Goal: Information Seeking & Learning: Find specific fact

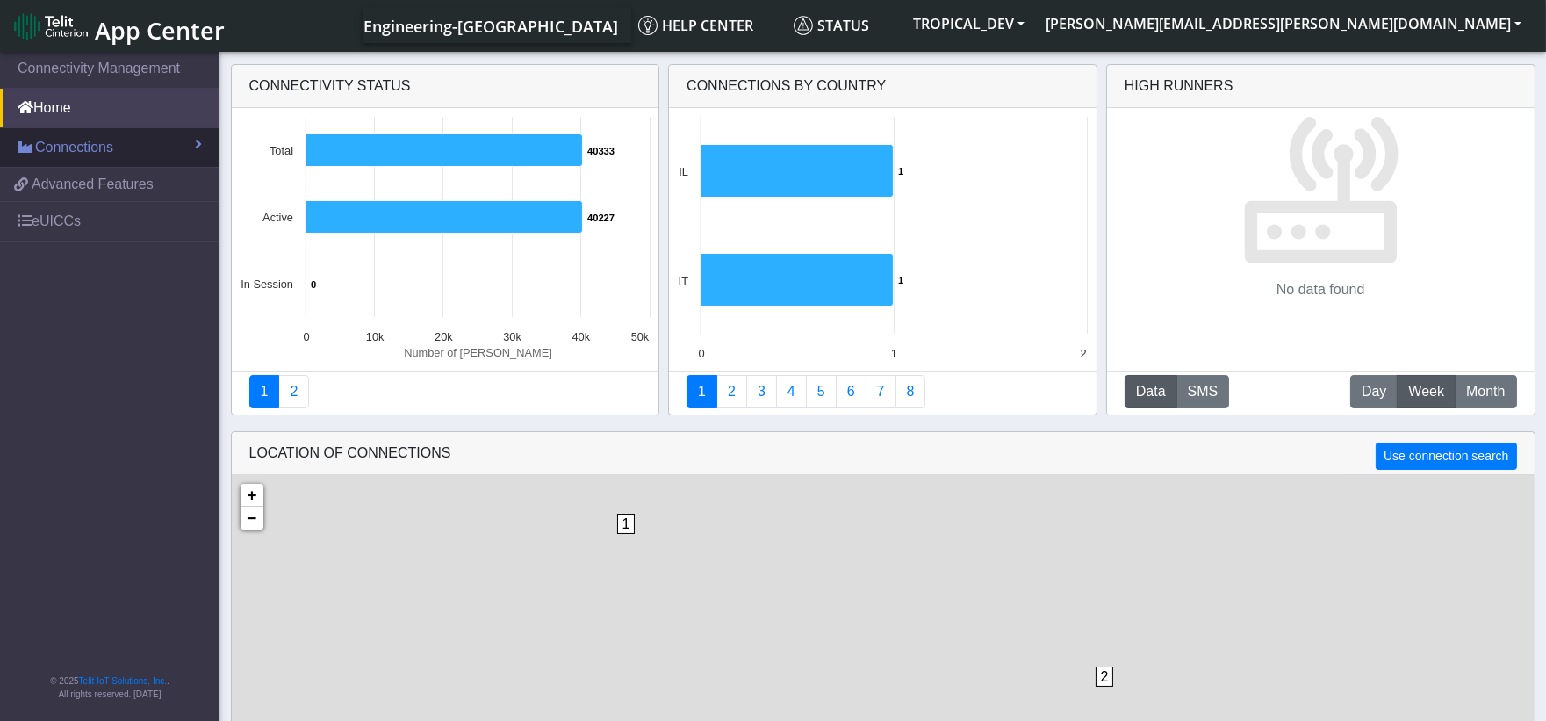
click at [147, 141] on link "Connections" at bounding box center [110, 147] width 220 height 39
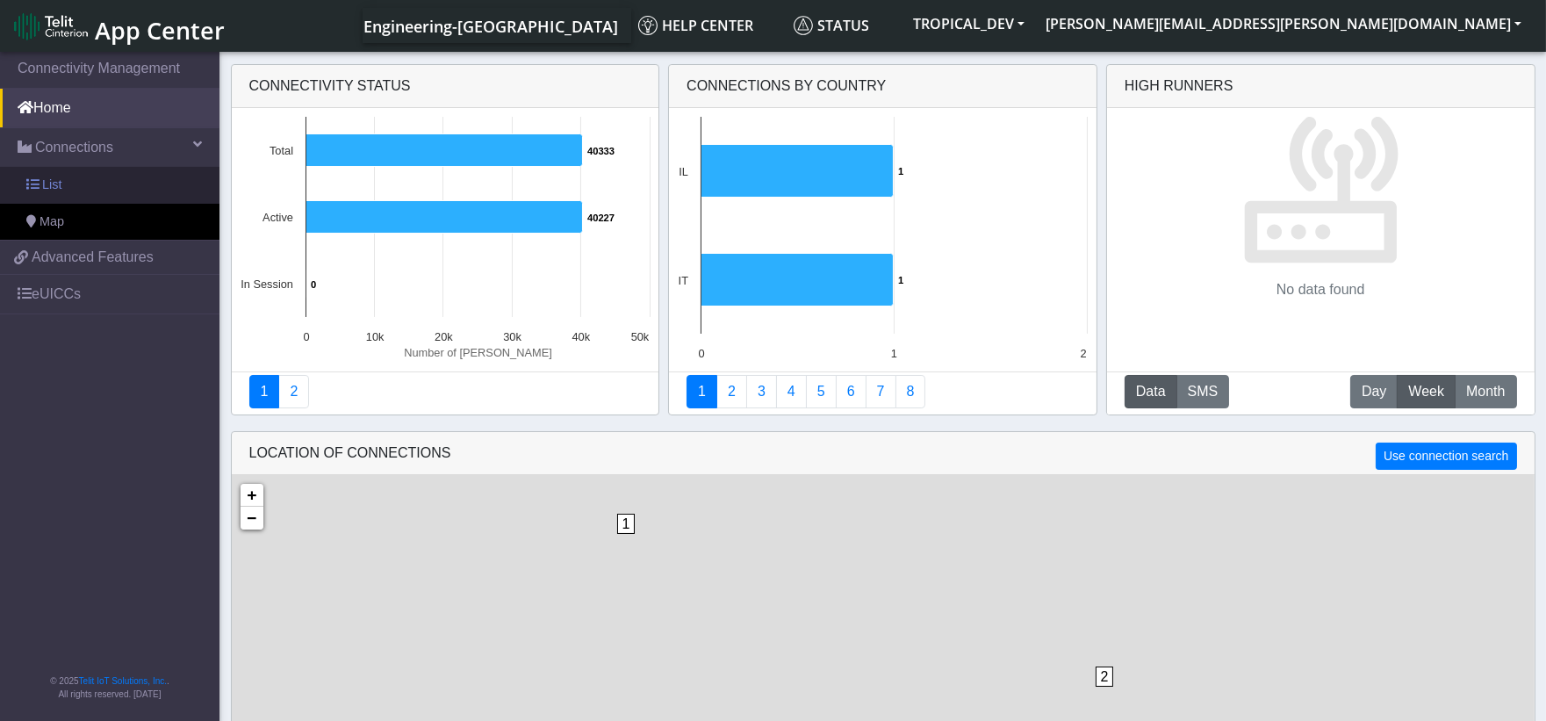
click at [120, 188] on link "List" at bounding box center [110, 185] width 220 height 37
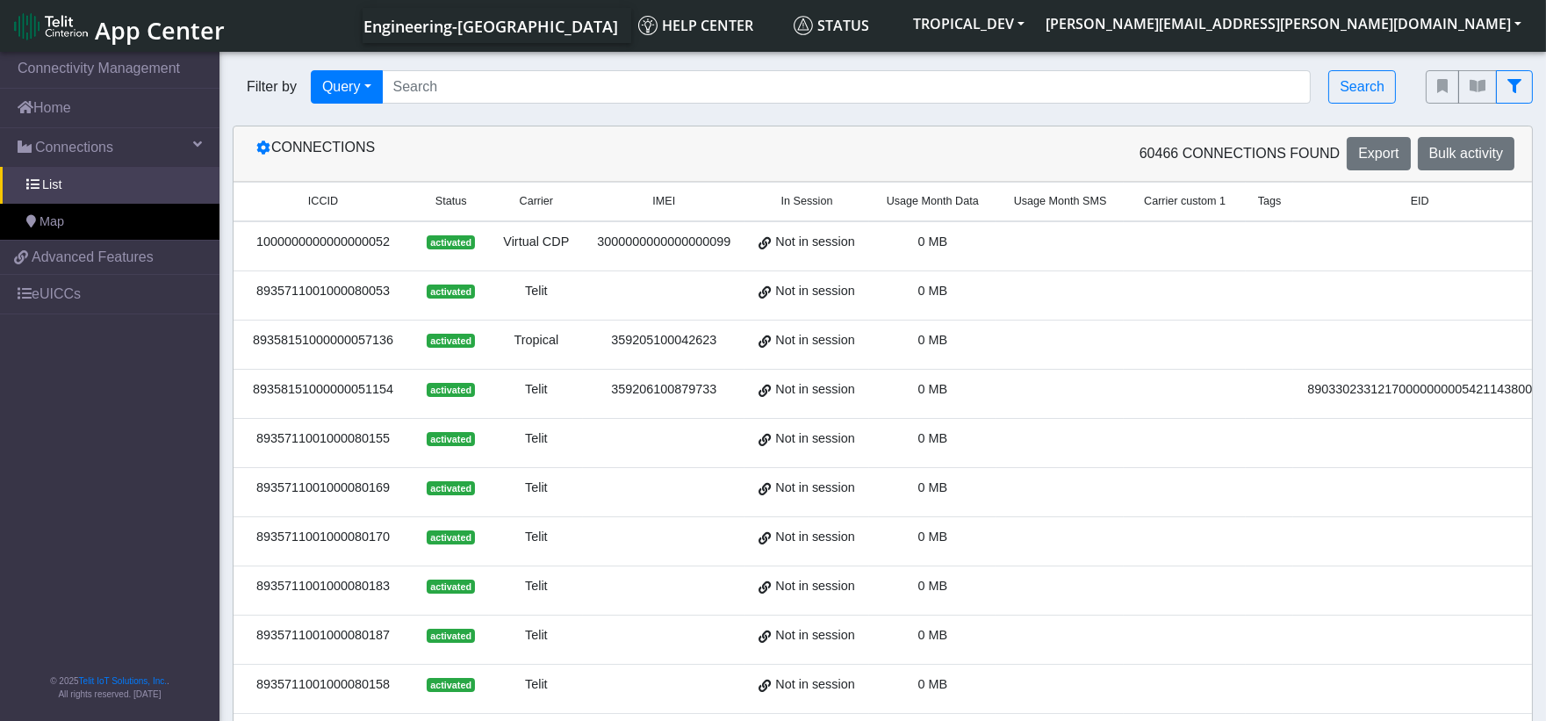
click at [527, 241] on div "Virtual CDP" at bounding box center [536, 242] width 73 height 19
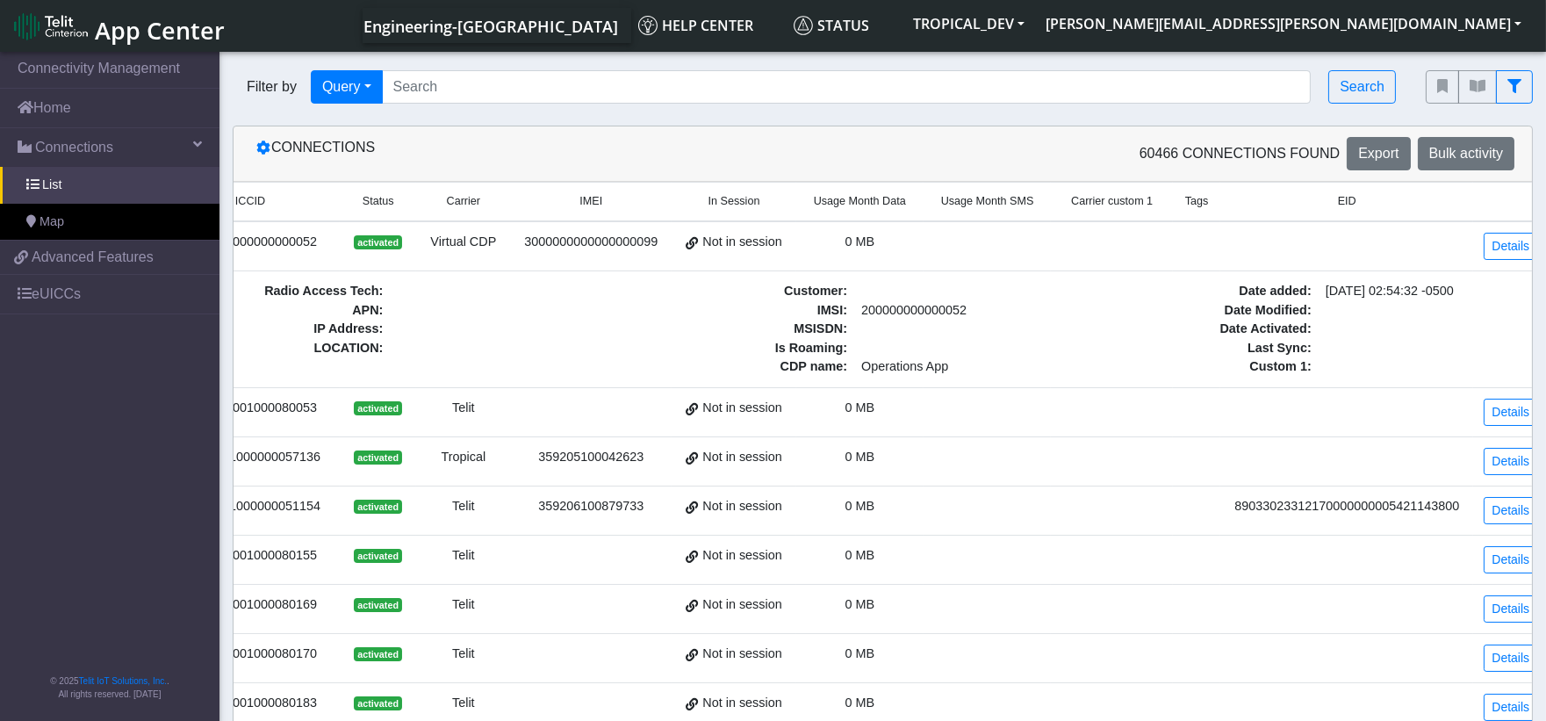
drag, startPoint x: 1085, startPoint y: 284, endPoint x: 1337, endPoint y: 309, distance: 253.3
click at [1484, 252] on link "Details" at bounding box center [1511, 246] width 54 height 27
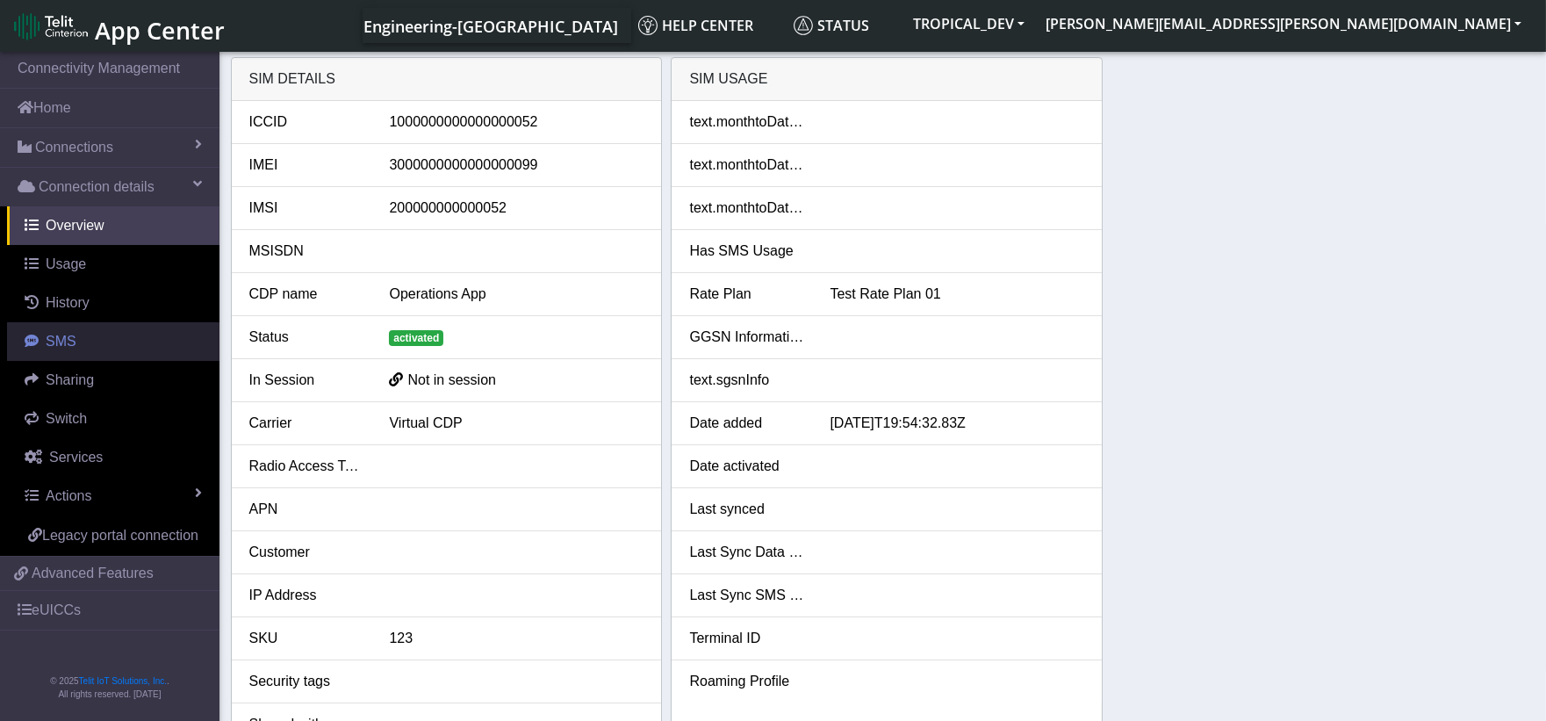
click at [91, 352] on link "SMS" at bounding box center [113, 341] width 212 height 39
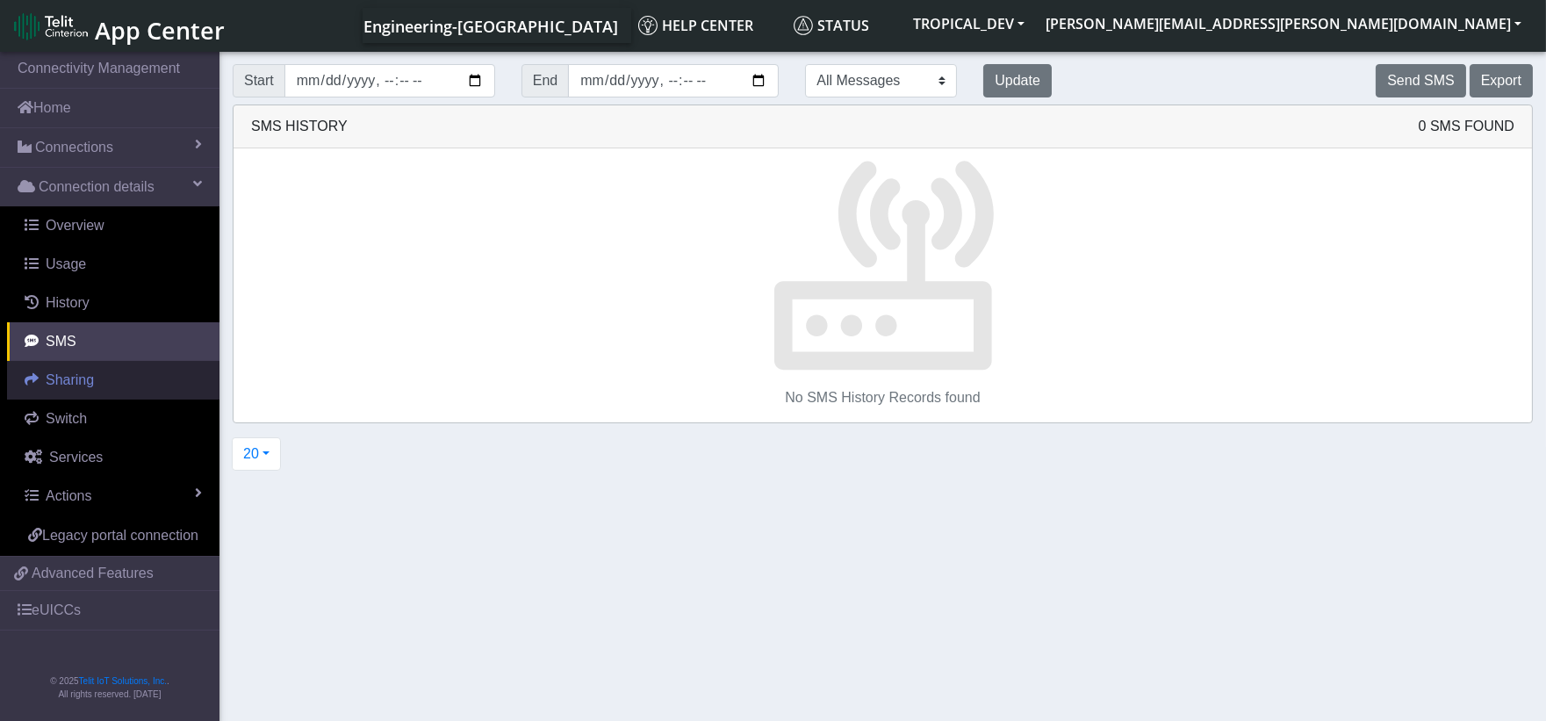
click at [97, 389] on link "Sharing" at bounding box center [113, 380] width 212 height 39
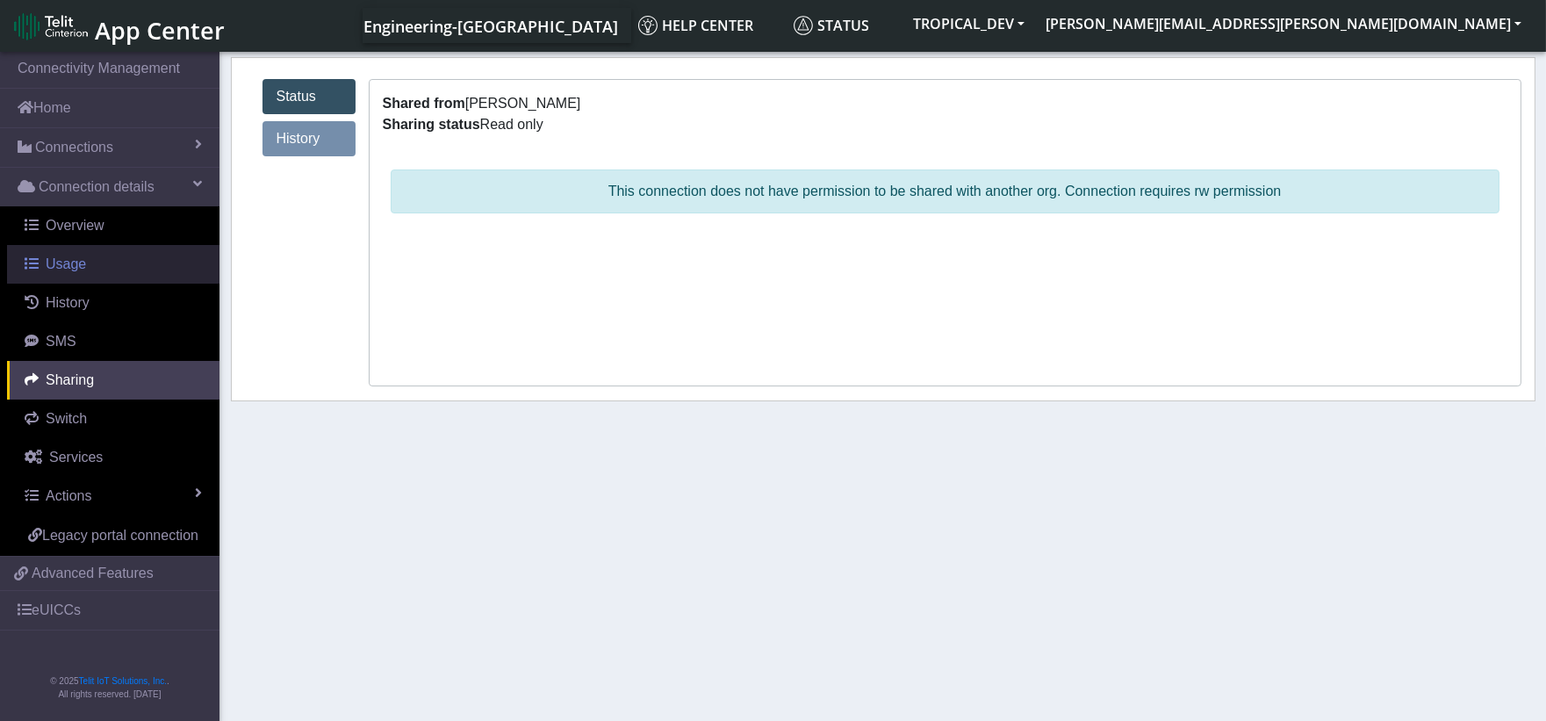
click at [88, 268] on link "Usage" at bounding box center [113, 264] width 212 height 39
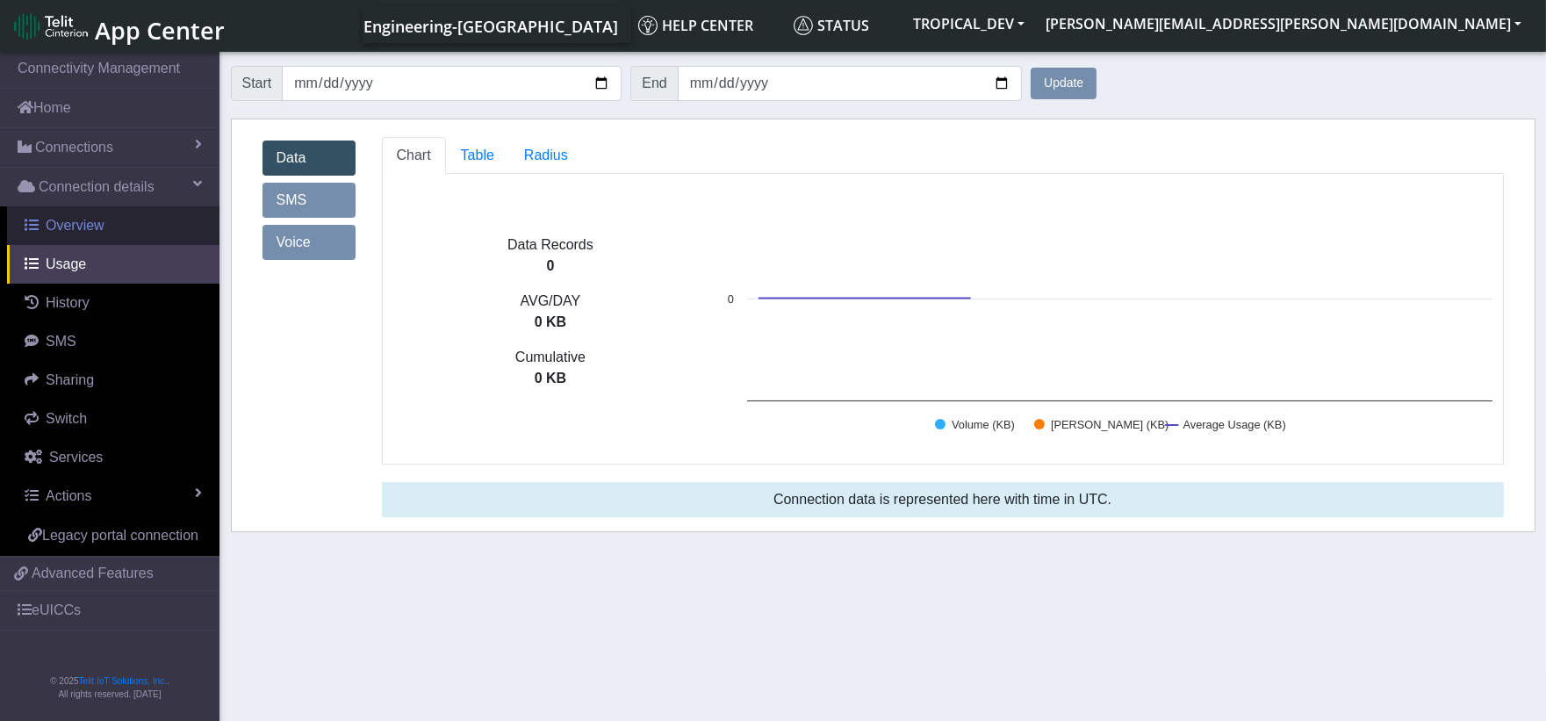
click at [97, 218] on span "Overview" at bounding box center [75, 225] width 59 height 15
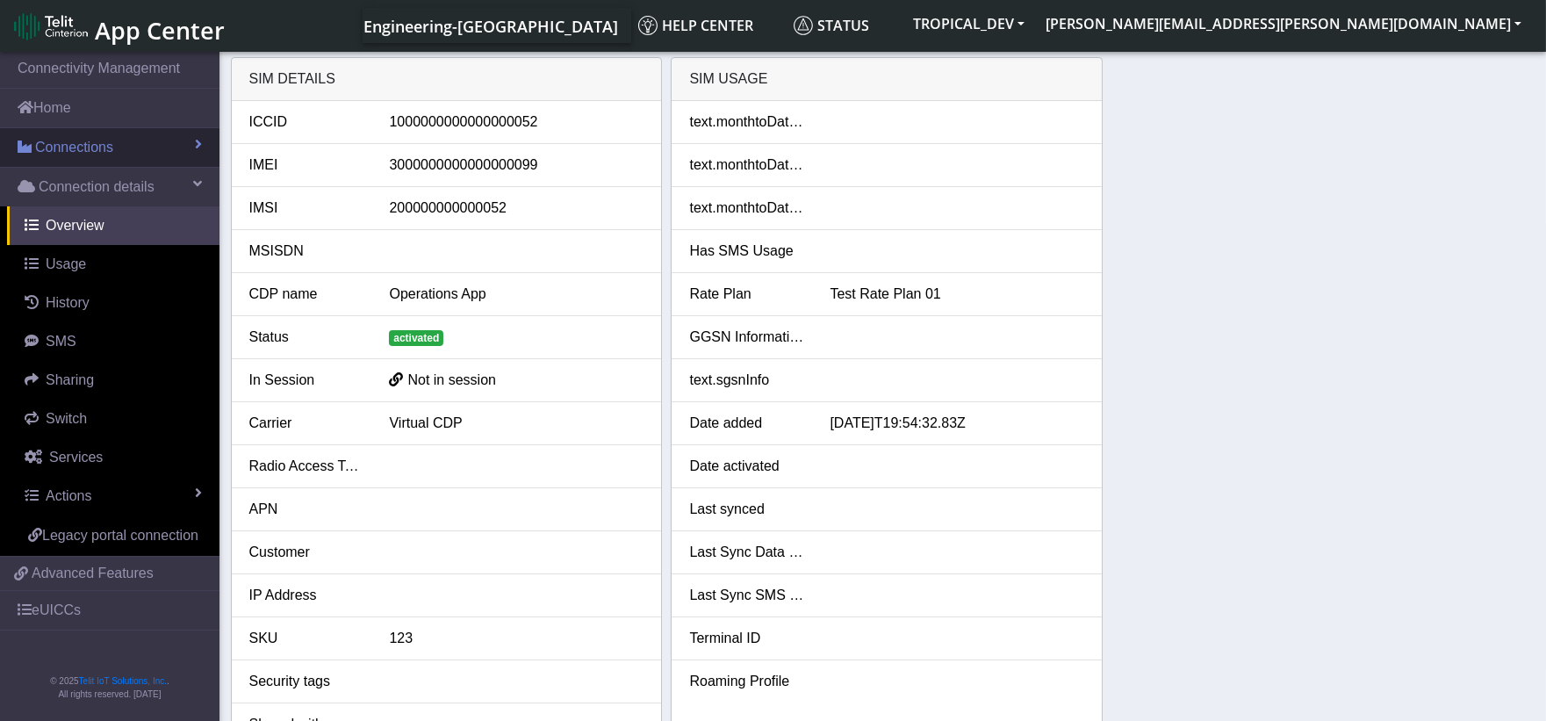
click at [88, 149] on span "Connections" at bounding box center [74, 147] width 78 height 21
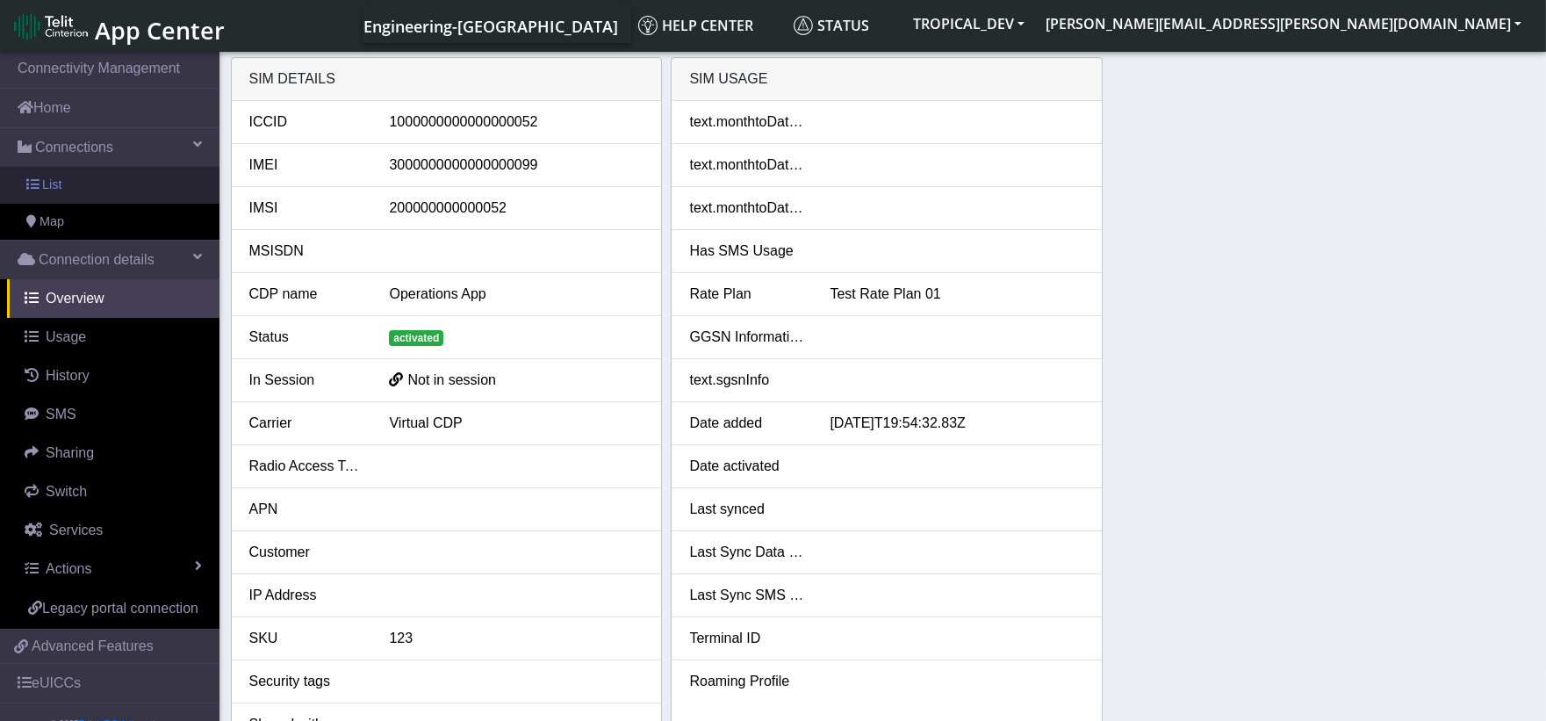
click at [90, 189] on link "List" at bounding box center [110, 185] width 220 height 37
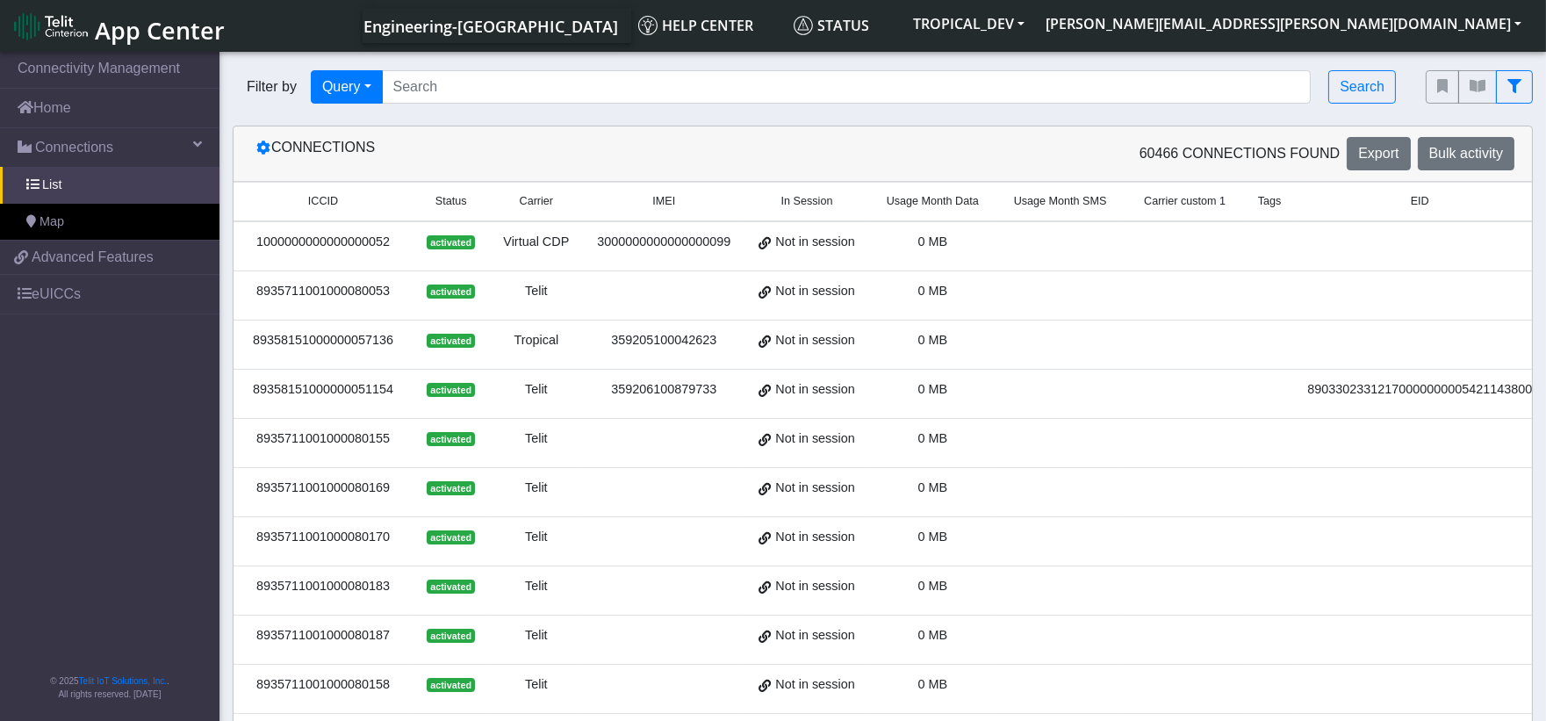
scroll to position [0, 70]
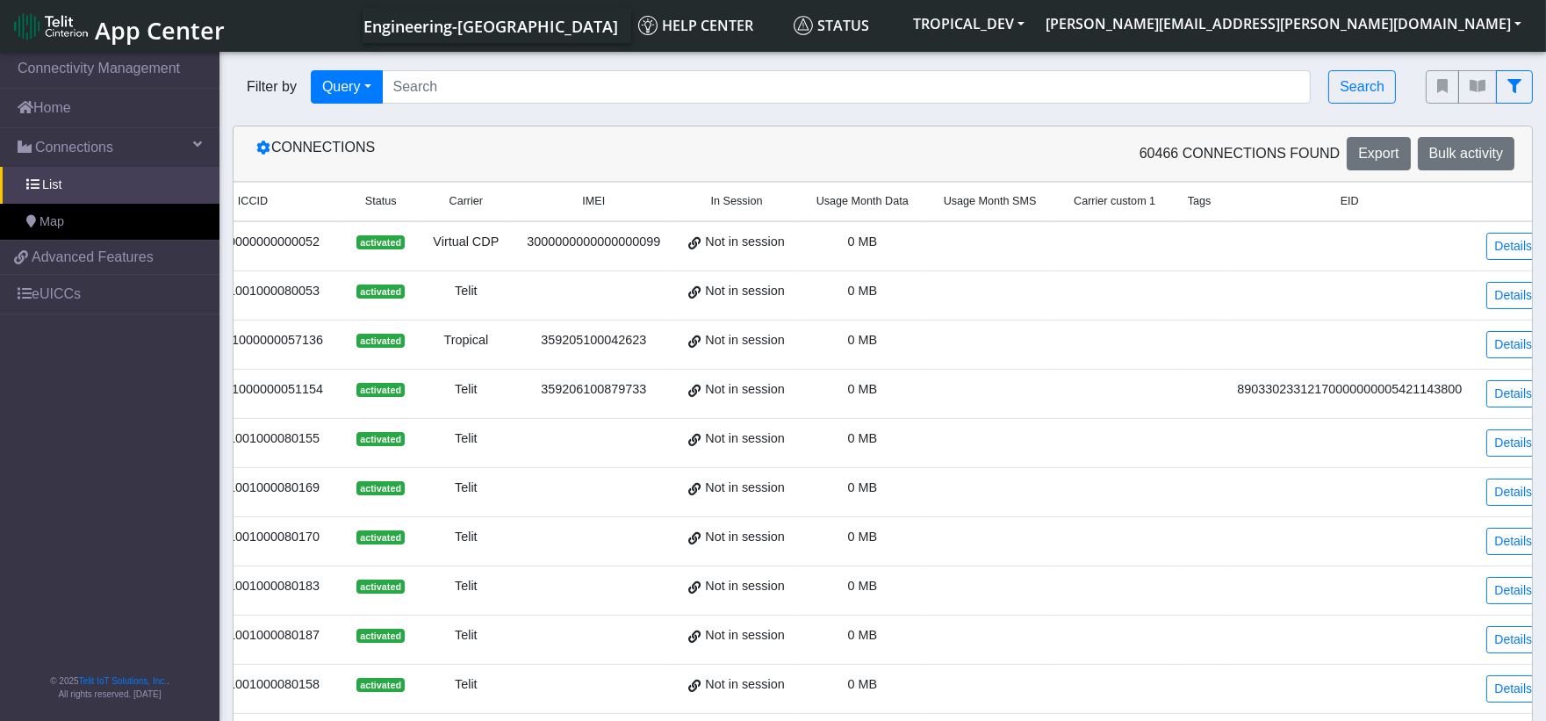
drag, startPoint x: 1104, startPoint y: 258, endPoint x: 1397, endPoint y: 274, distance: 293.7
click at [1503, 243] on link "Details" at bounding box center [1514, 246] width 54 height 27
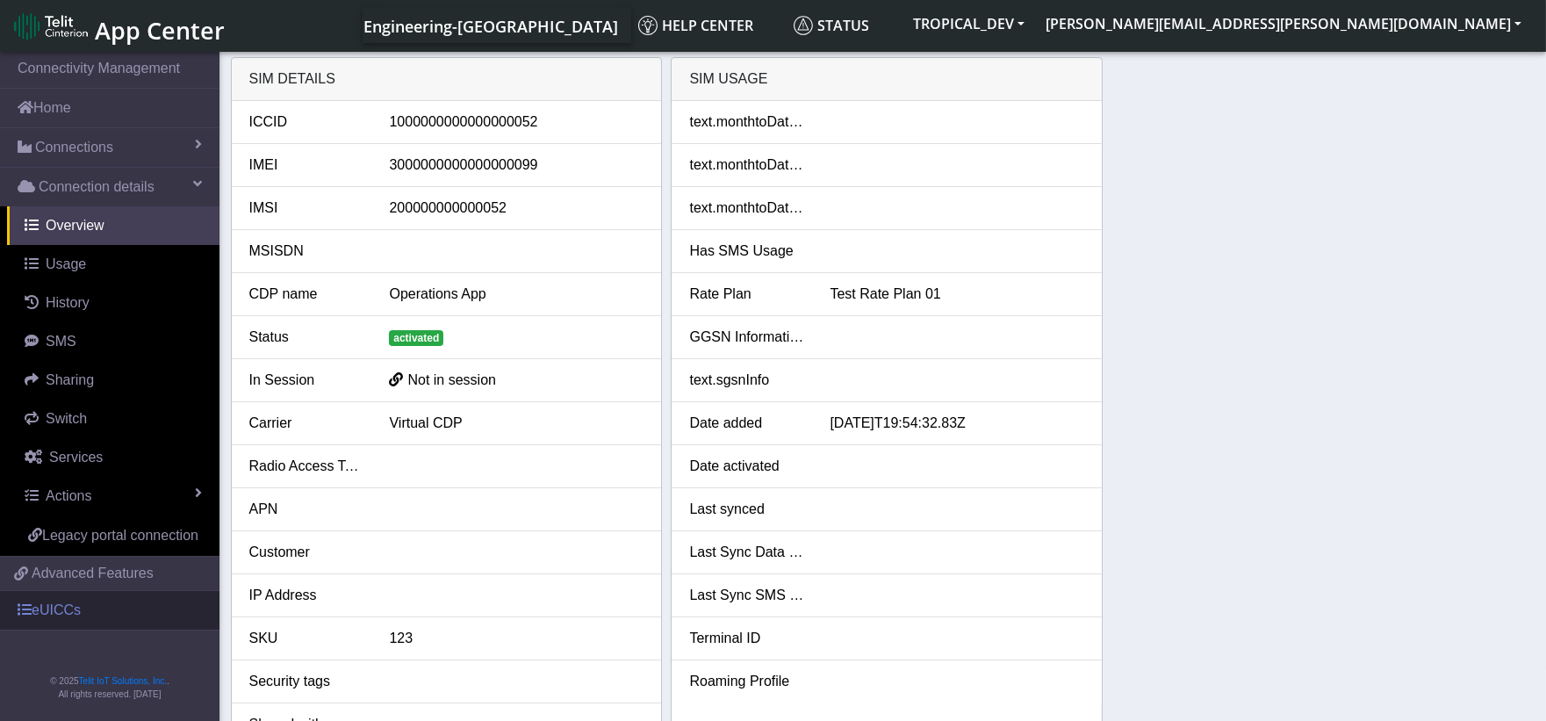
click at [93, 616] on link "eUICCs" at bounding box center [110, 610] width 220 height 39
click at [56, 608] on link "eUICCs" at bounding box center [110, 610] width 220 height 39
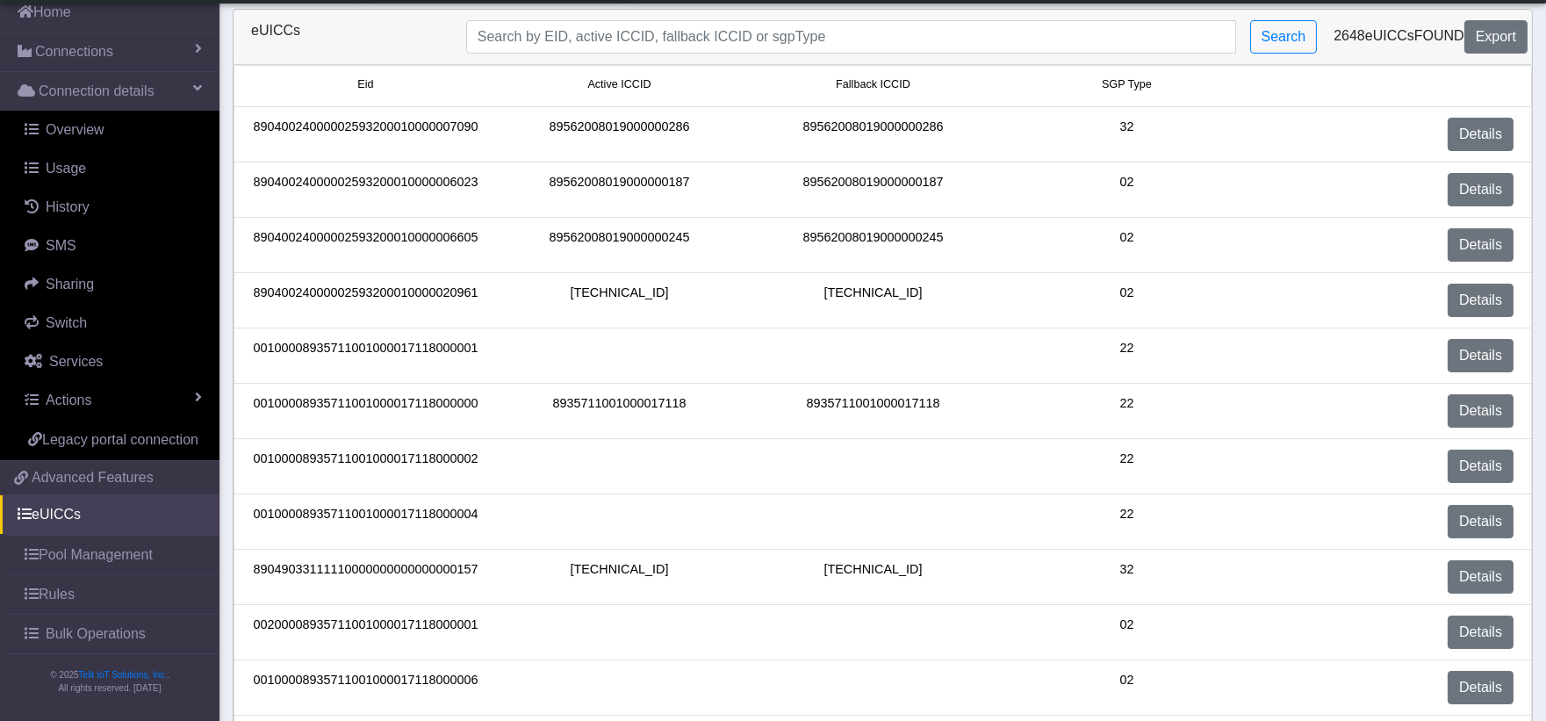
scroll to position [112, 0]
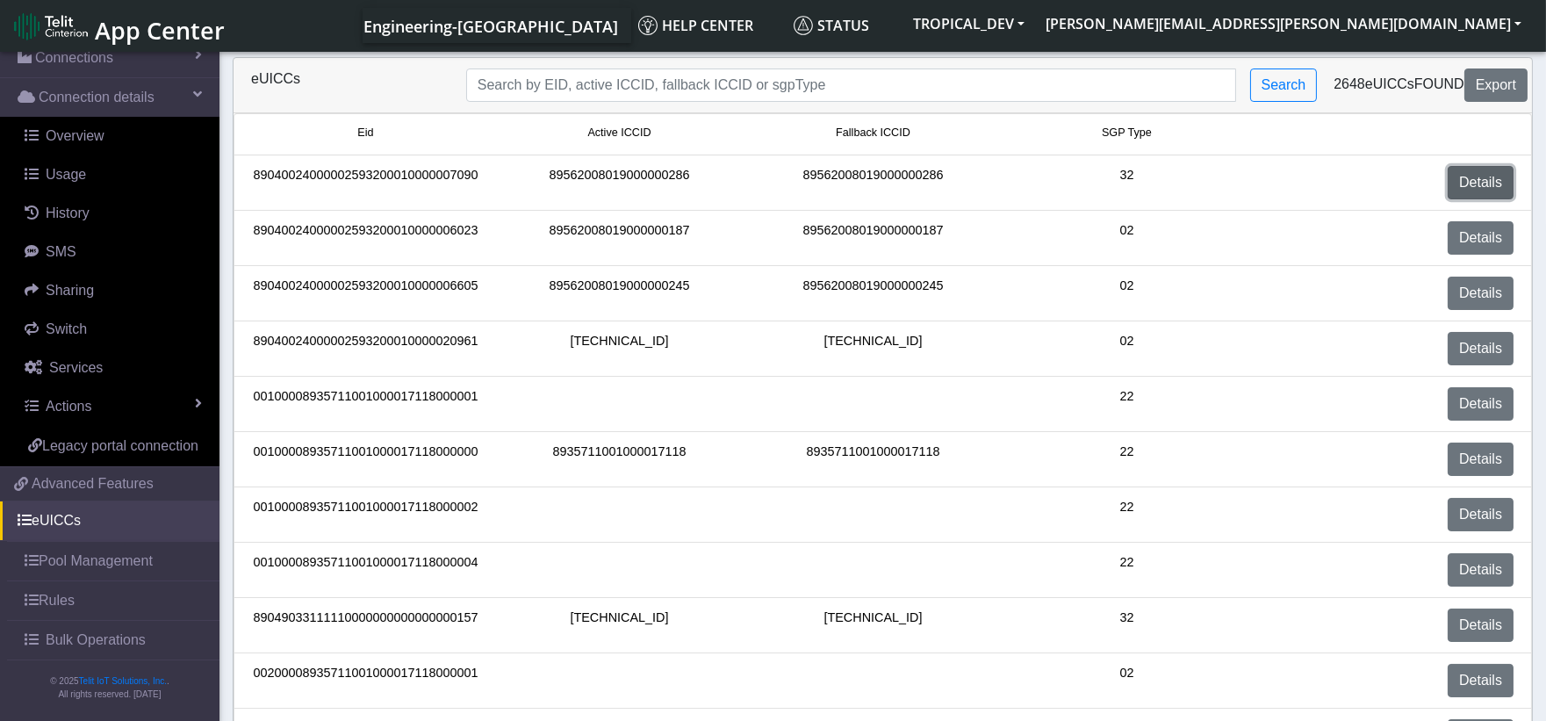
click at [1458, 182] on link "Details" at bounding box center [1481, 182] width 66 height 33
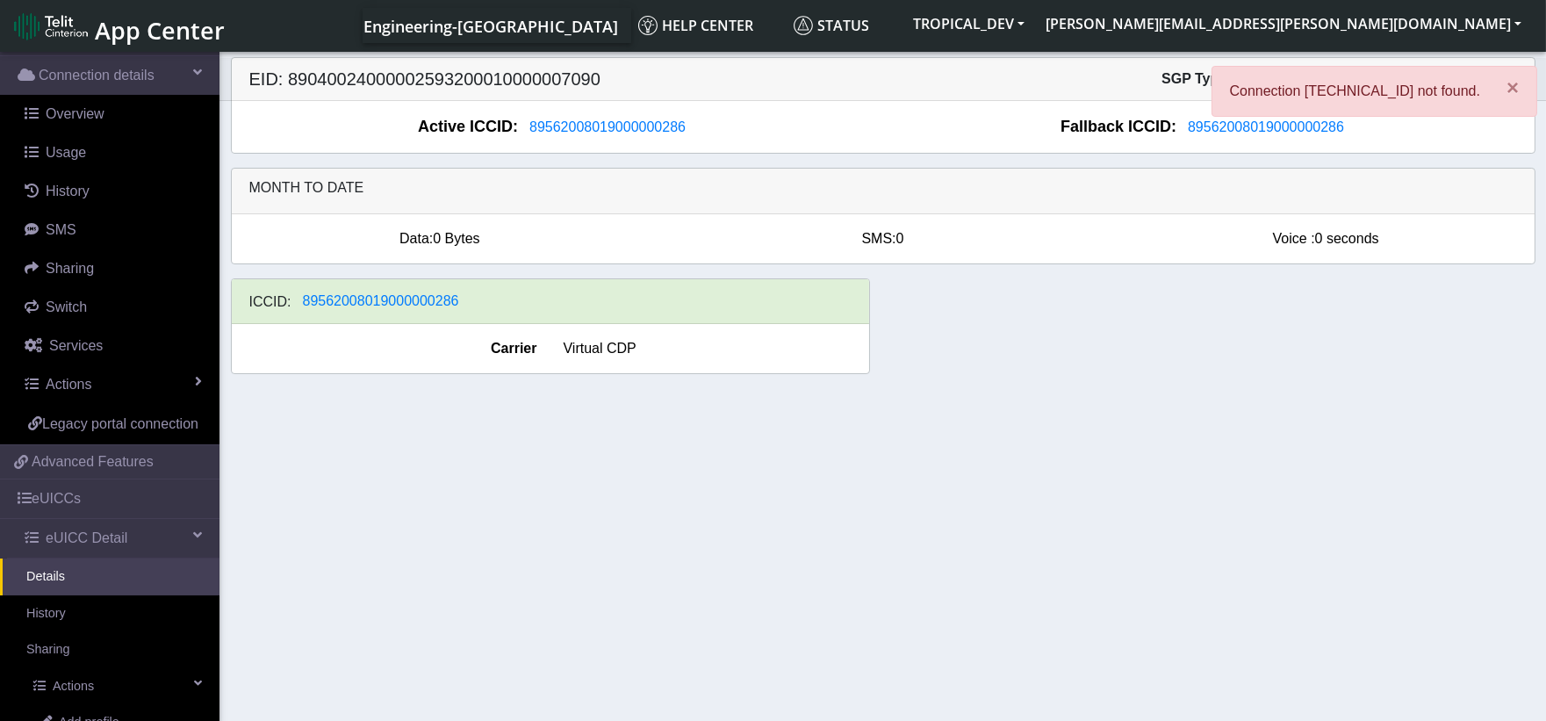
click at [947, 371] on div "ICCID: 89562008019000000286 Carrier Virtual CDP" at bounding box center [883, 333] width 1331 height 110
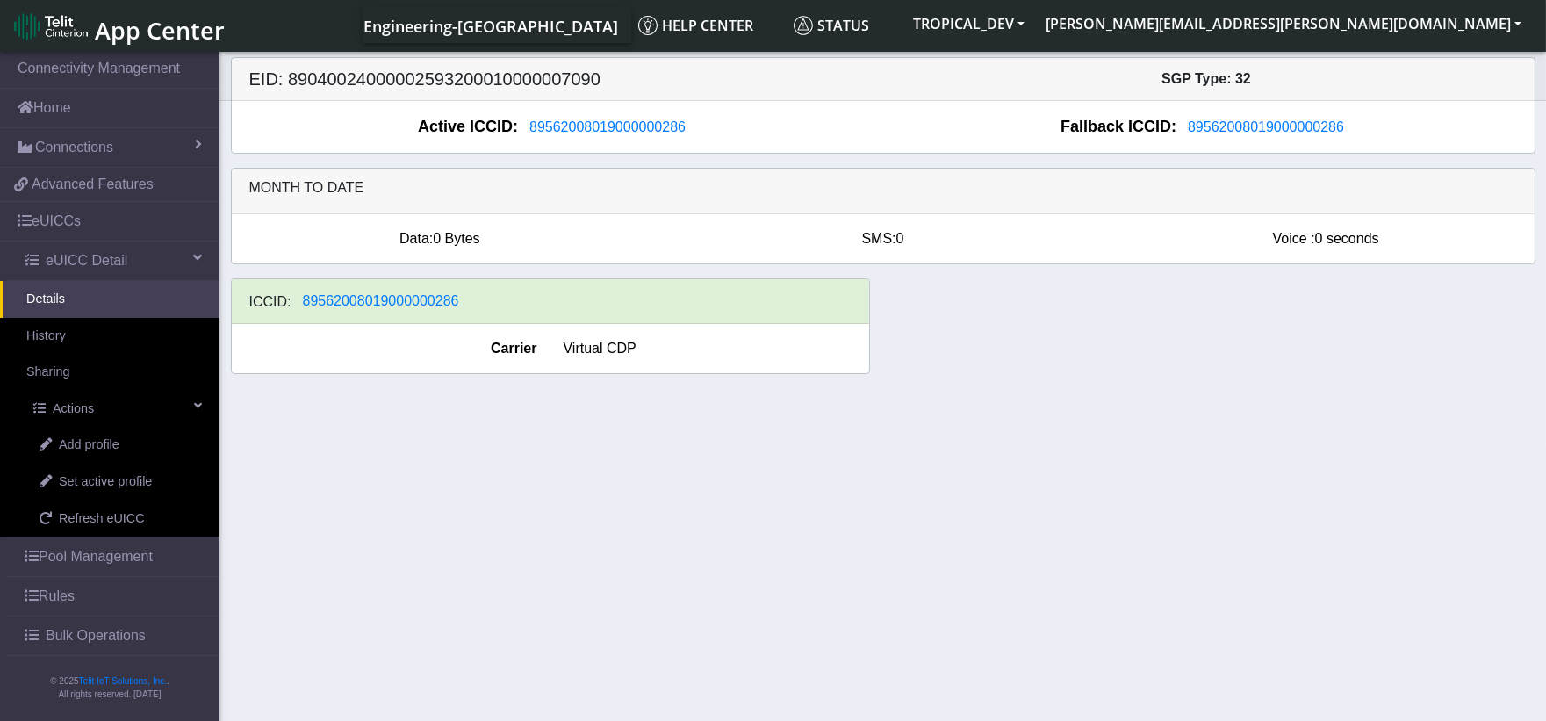
click at [162, 36] on span "App Center" at bounding box center [160, 30] width 130 height 32
